Goal: Task Accomplishment & Management: Manage account settings

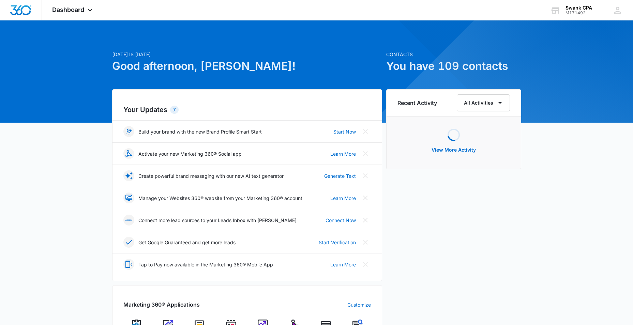
click at [96, 159] on div "[DATE] is [DATE] Good afternoon, [PERSON_NAME]! Contacts You have 109 contacts …" at bounding box center [316, 317] width 633 height 577
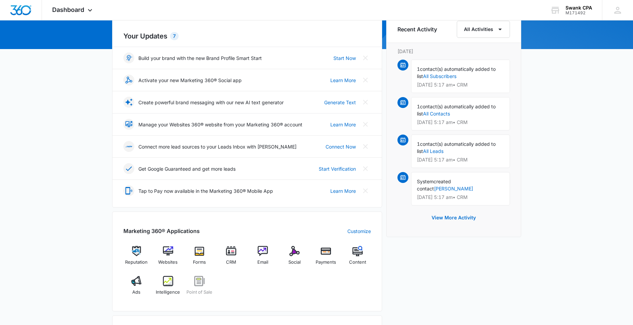
scroll to position [79, 0]
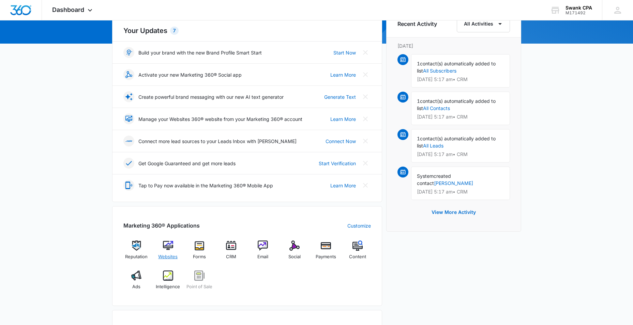
click at [176, 241] on div "Websites" at bounding box center [168, 253] width 26 height 25
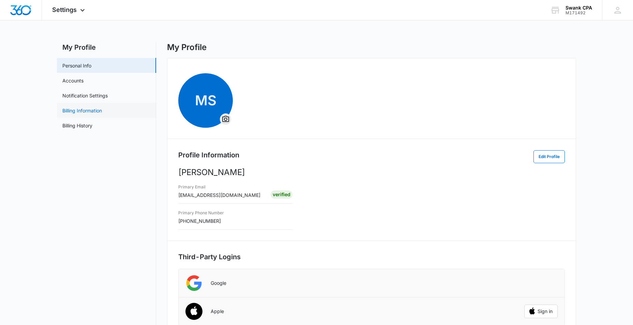
click at [79, 110] on link "Billing Information" at bounding box center [82, 110] width 40 height 7
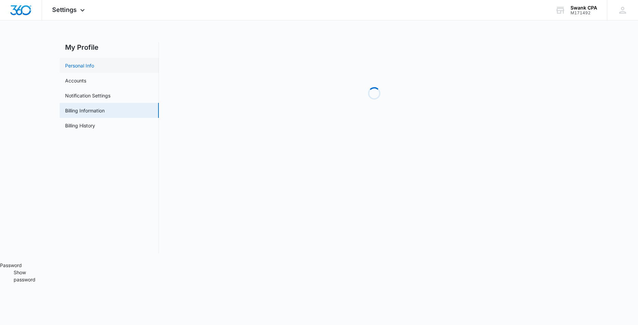
click at [84, 63] on link "Personal Info" at bounding box center [79, 65] width 29 height 7
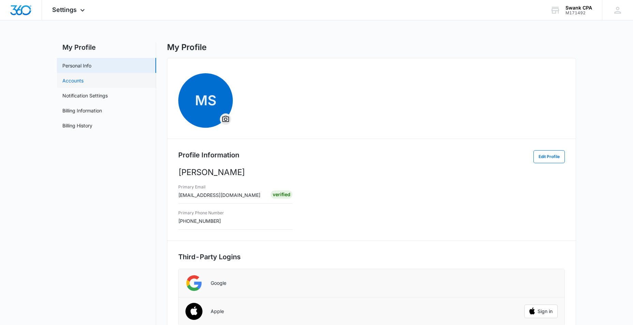
click at [77, 82] on link "Accounts" at bounding box center [72, 80] width 21 height 7
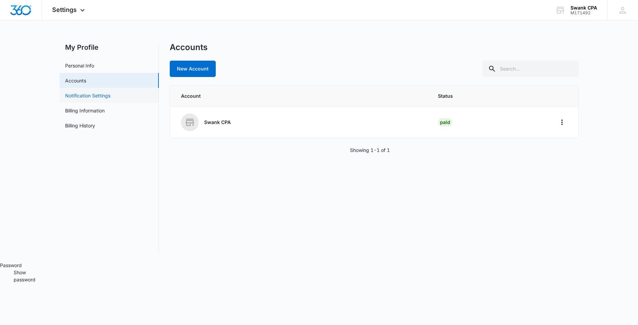
click at [78, 99] on link "Notification Settings" at bounding box center [87, 95] width 45 height 7
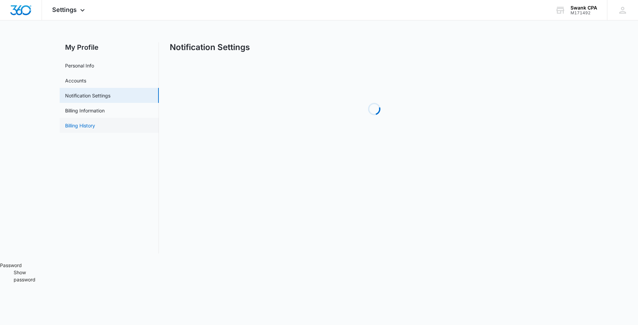
drag, startPoint x: 78, startPoint y: 99, endPoint x: 79, endPoint y: 122, distance: 22.9
click at [78, 107] on link "Billing Information" at bounding box center [85, 110] width 40 height 7
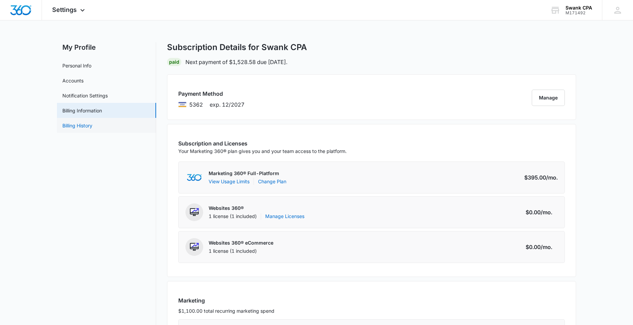
click at [78, 123] on link "Billing History" at bounding box center [77, 125] width 30 height 7
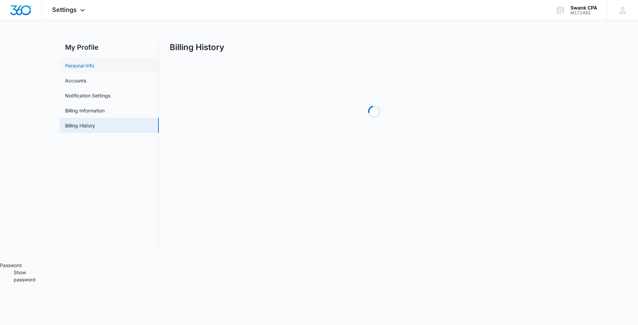
click at [85, 64] on link "Personal Info" at bounding box center [79, 65] width 29 height 7
